Goal: Information Seeking & Learning: Learn about a topic

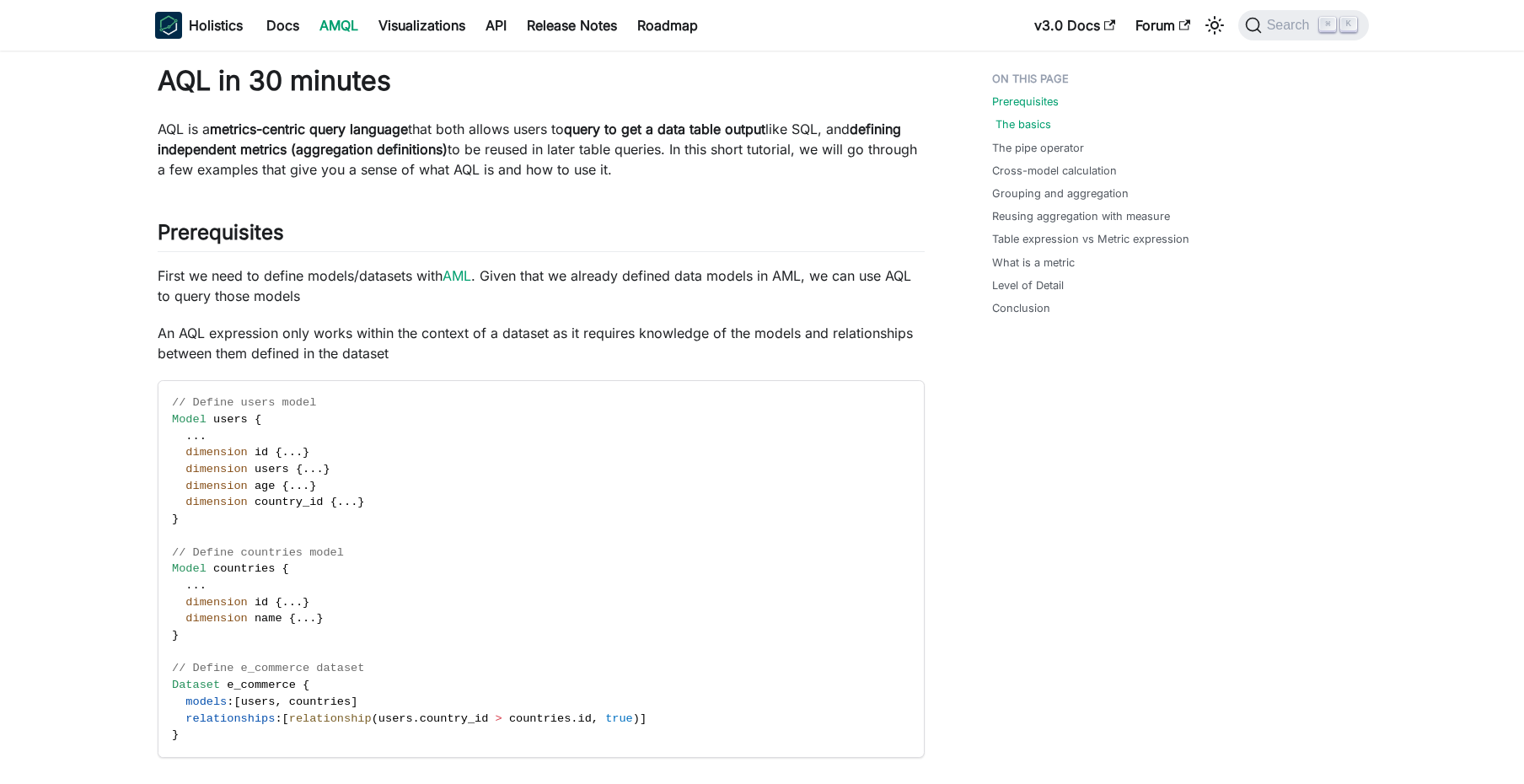
click at [1041, 119] on link "The basics" at bounding box center [1024, 124] width 56 height 16
click at [292, 22] on link "Docs" at bounding box center [282, 25] width 53 height 27
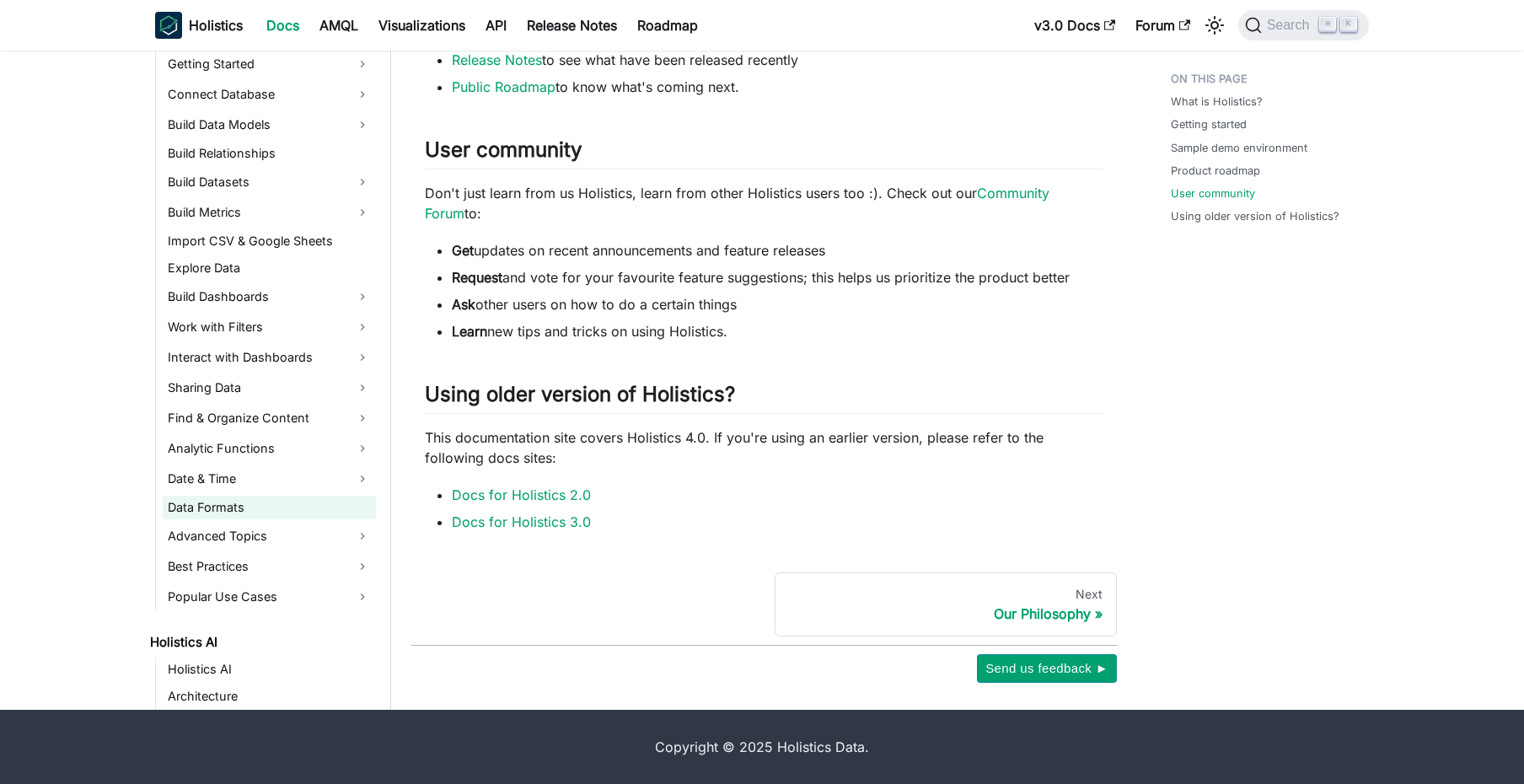
scroll to position [215, 0]
click at [316, 537] on link "Advanced Topics" at bounding box center [269, 536] width 213 height 27
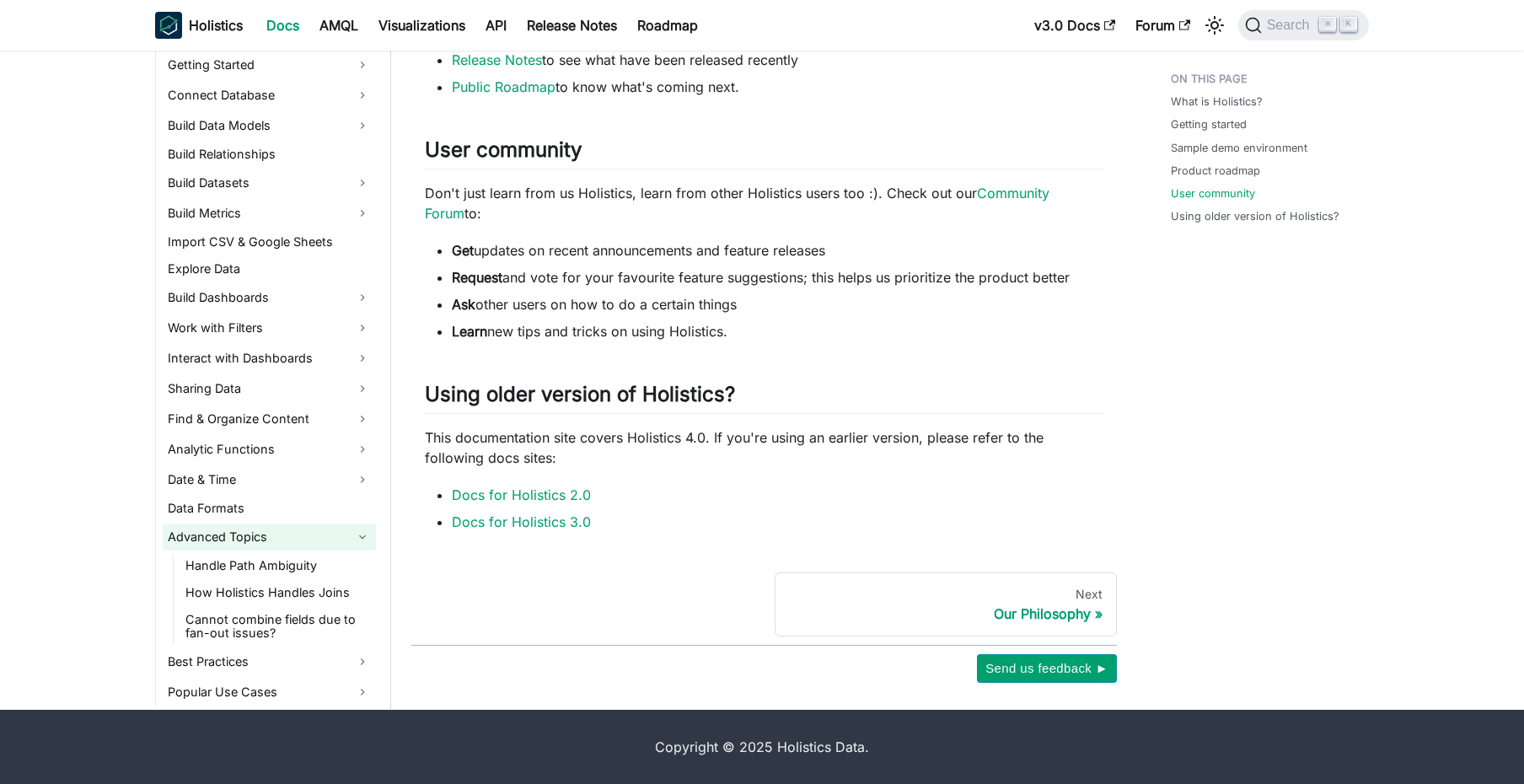
click at [316, 537] on link "Advanced Topics" at bounding box center [269, 536] width 213 height 27
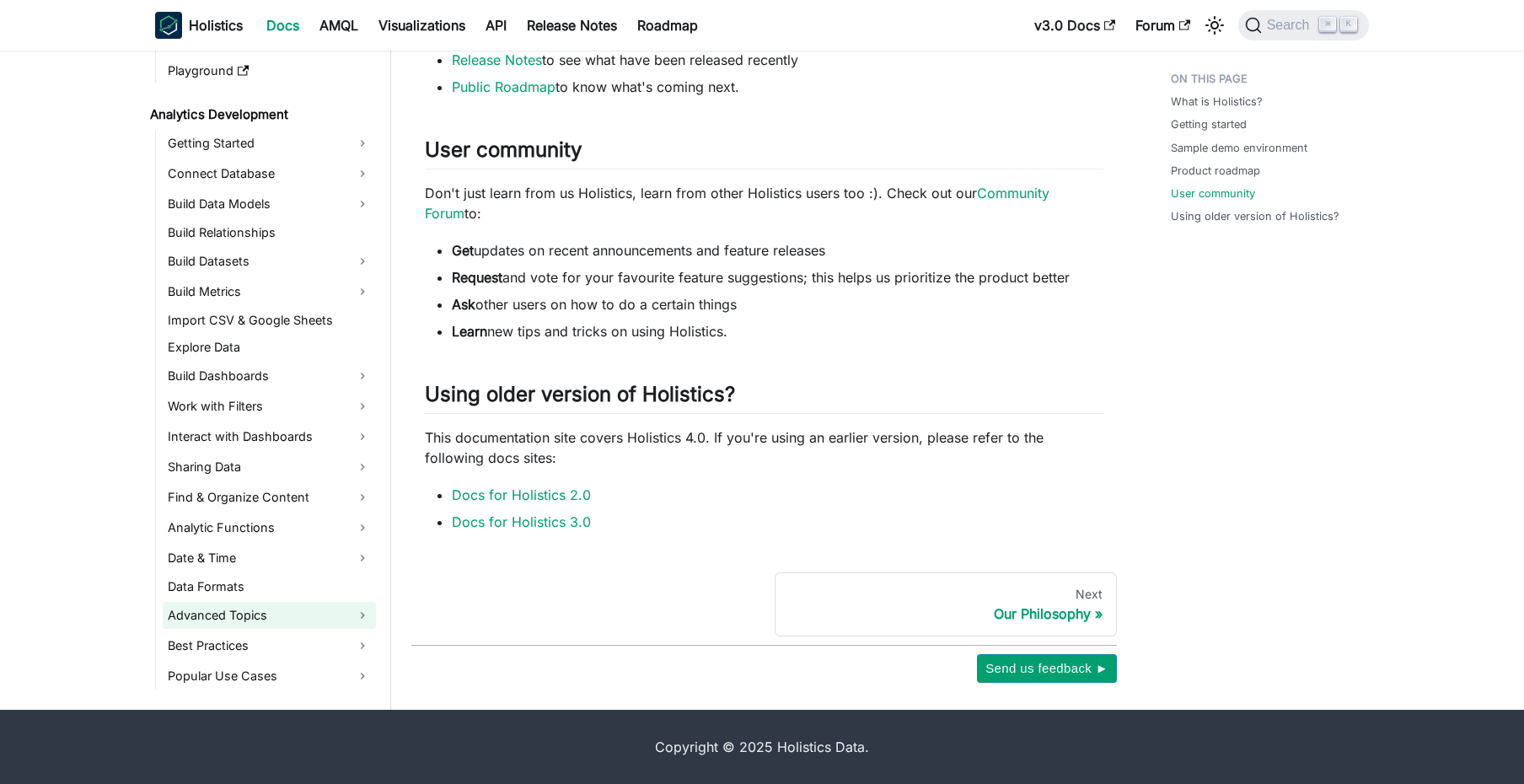
scroll to position [138, 0]
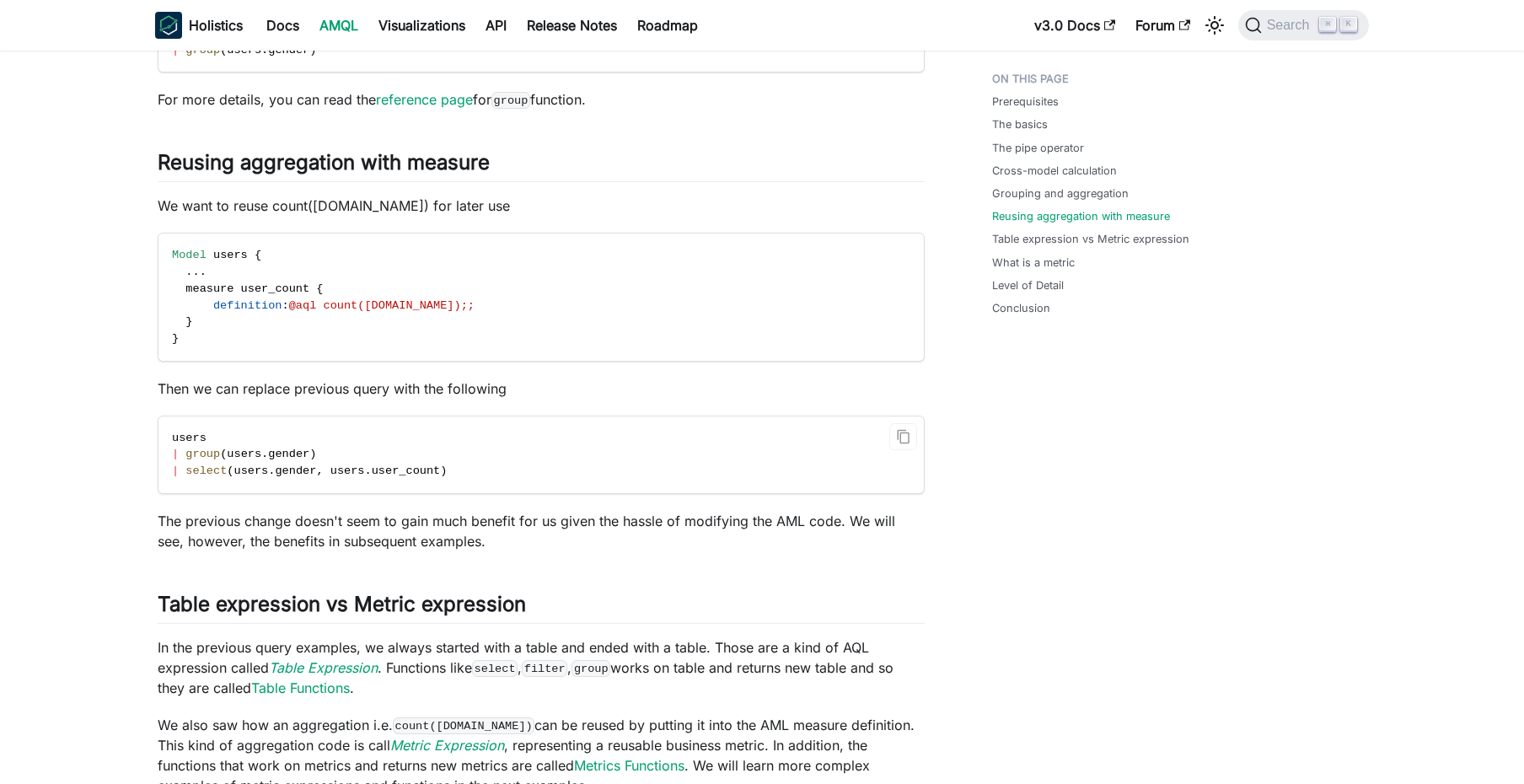
scroll to position [2356, 0]
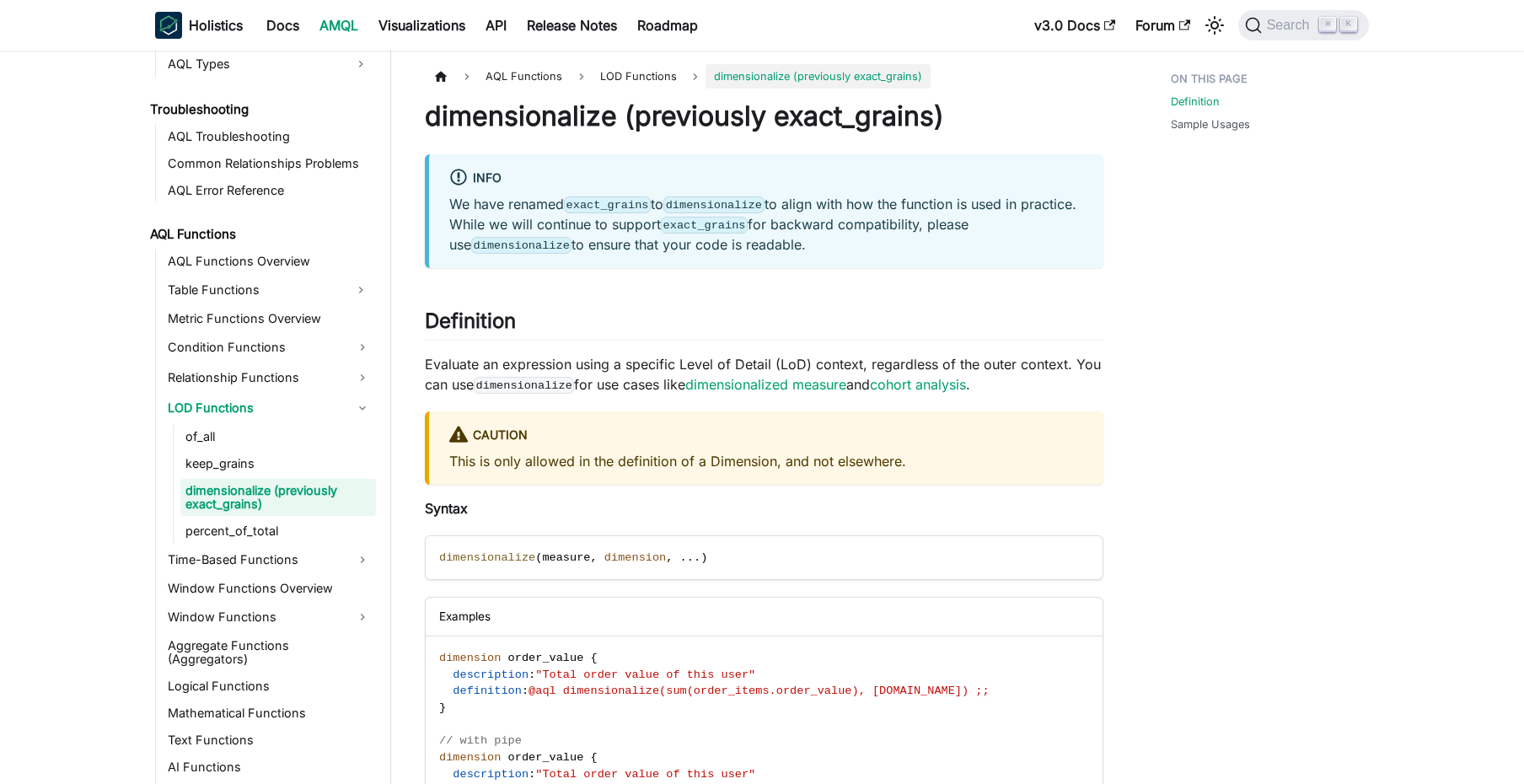
scroll to position [1051, 0]
click at [232, 450] on link "keep_grains" at bounding box center [279, 460] width 196 height 24
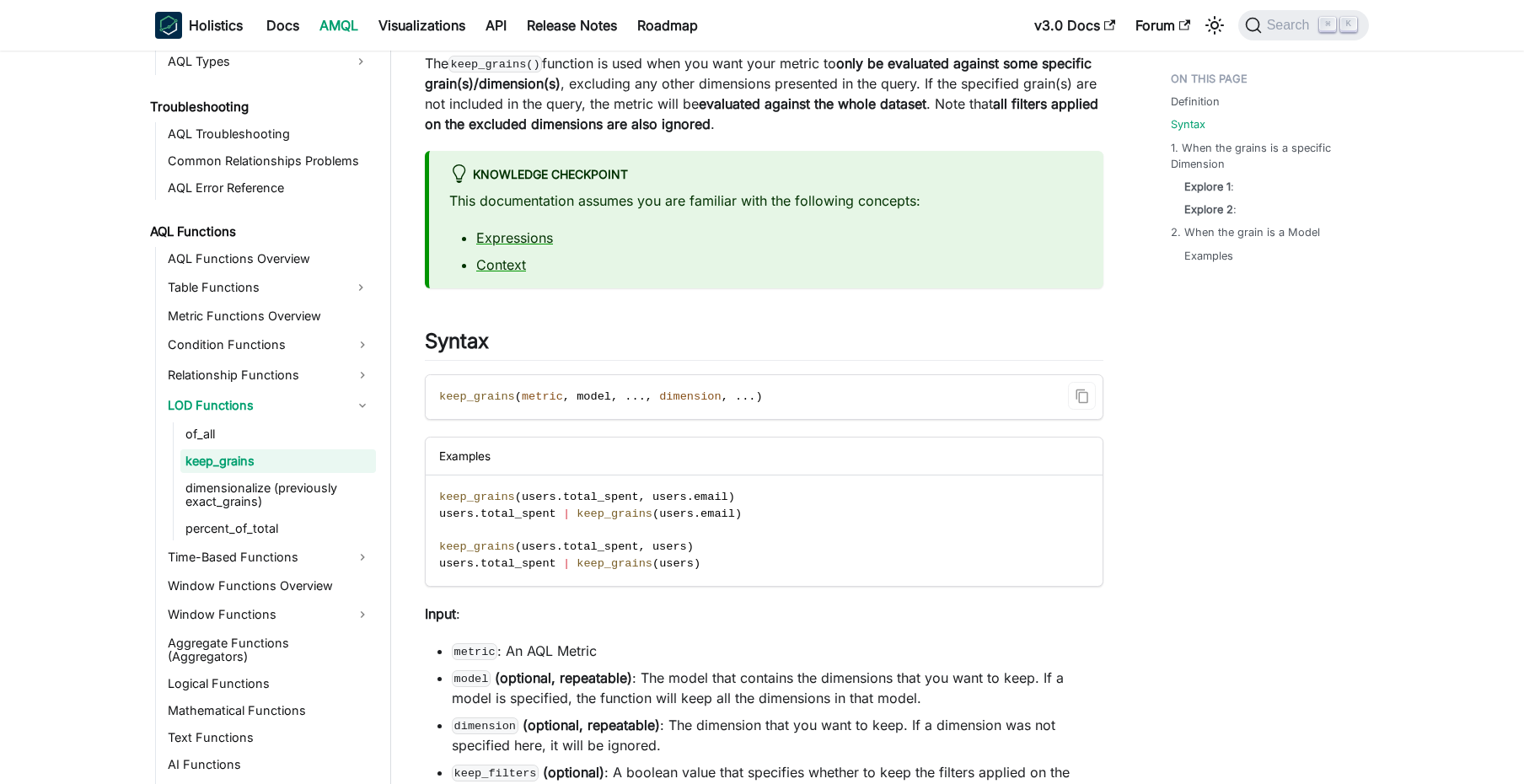
scroll to position [171, 0]
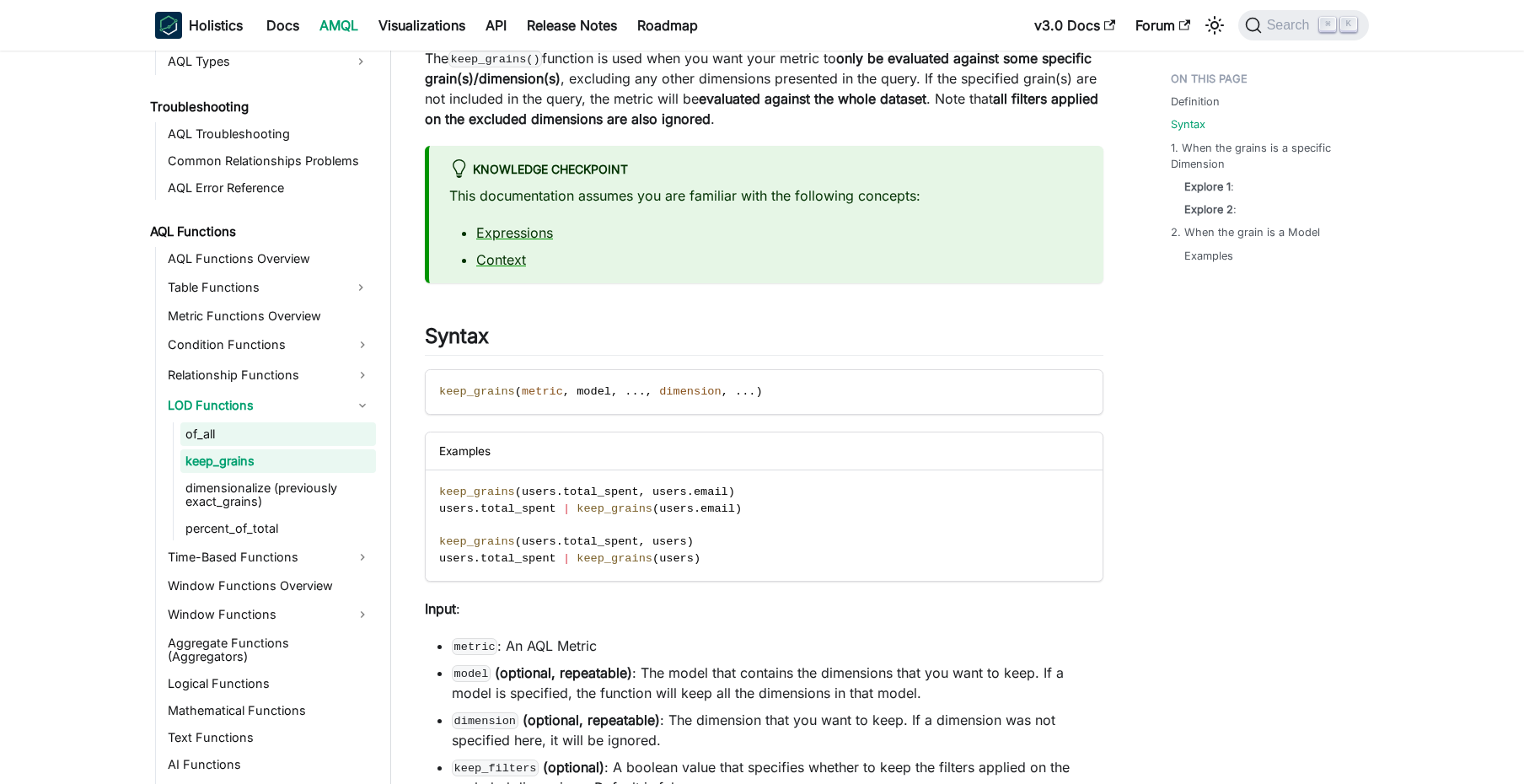
click at [212, 430] on link "of_all" at bounding box center [279, 434] width 196 height 24
